Goal: Information Seeking & Learning: Find specific fact

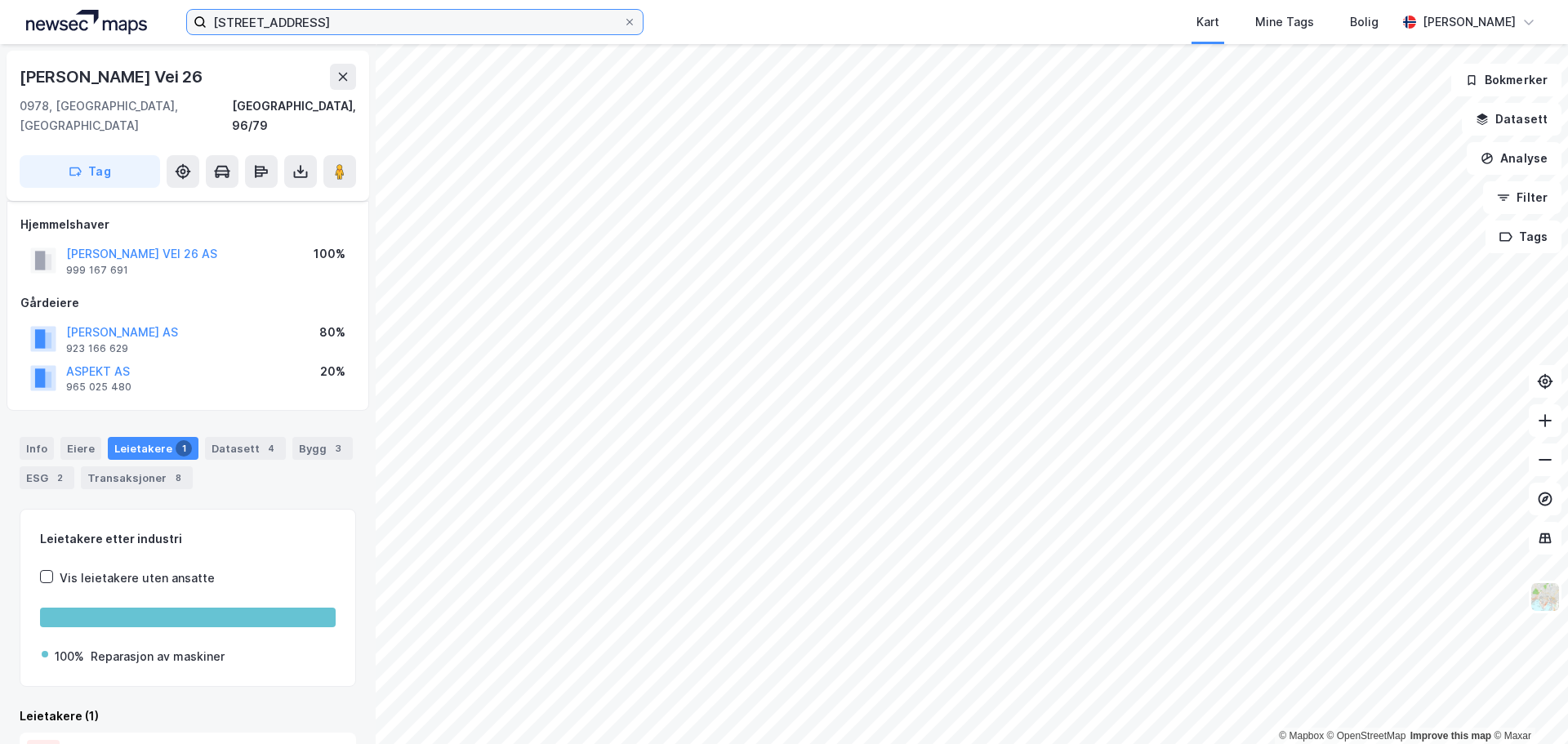
scroll to position [96, 0]
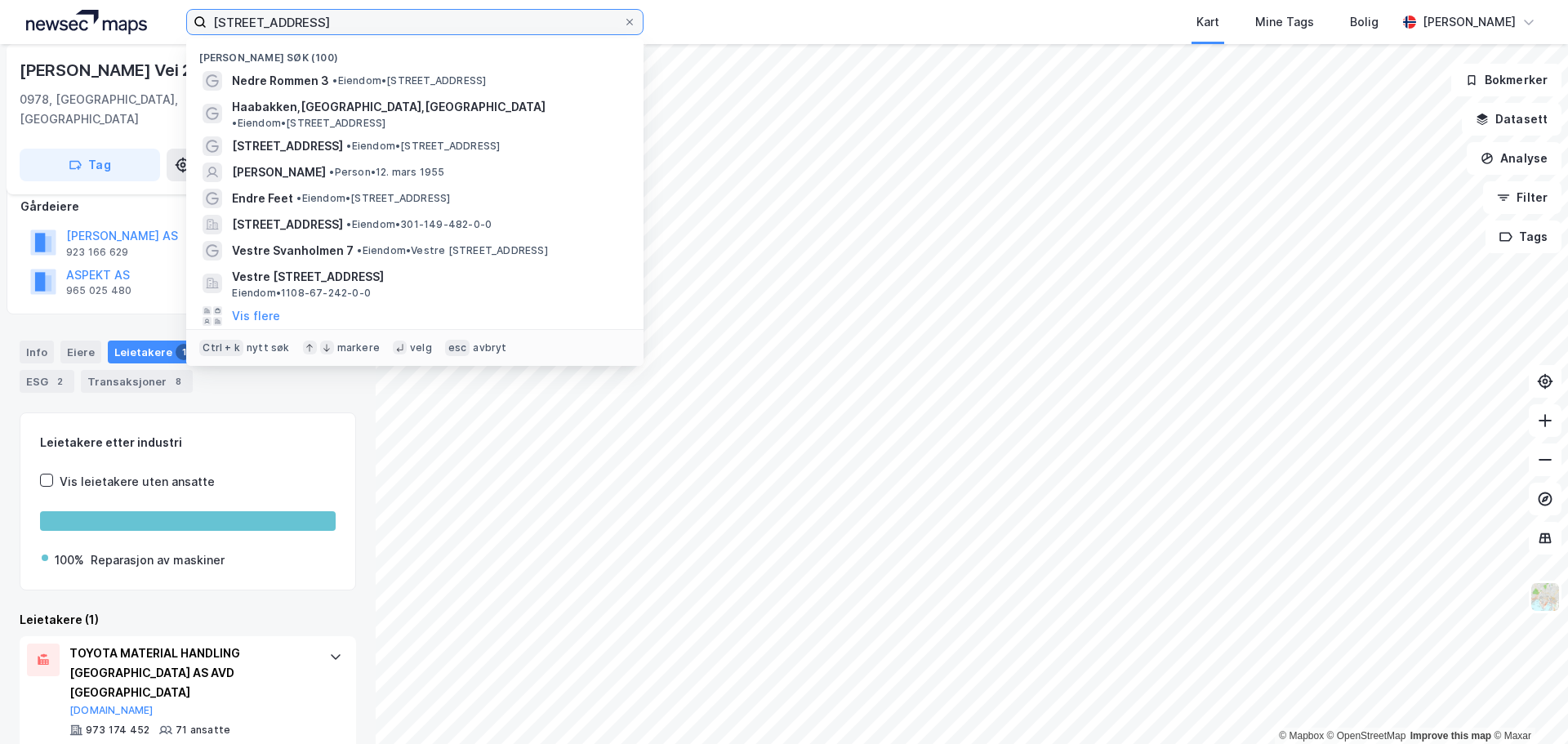
drag, startPoint x: 490, startPoint y: 25, endPoint x: 185, endPoint y: 9, distance: 305.4
click at [140, 25] on div "[STREET_ADDRESS], [GEOGRAPHIC_DATA] Nylige søk (100) Nedre Rommen 3 • Eiendom •…" at bounding box center [784, 22] width 1568 height 44
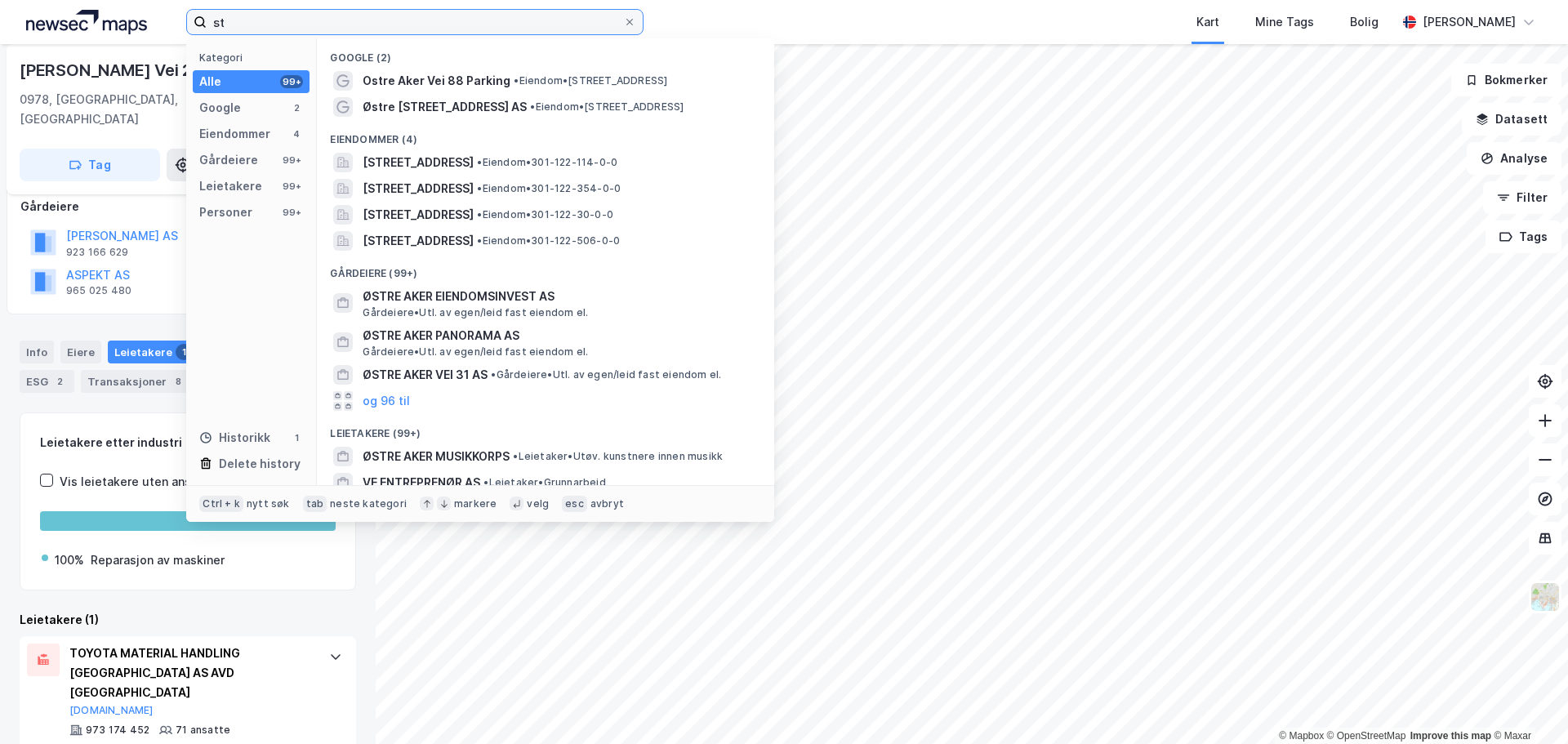
type input "s"
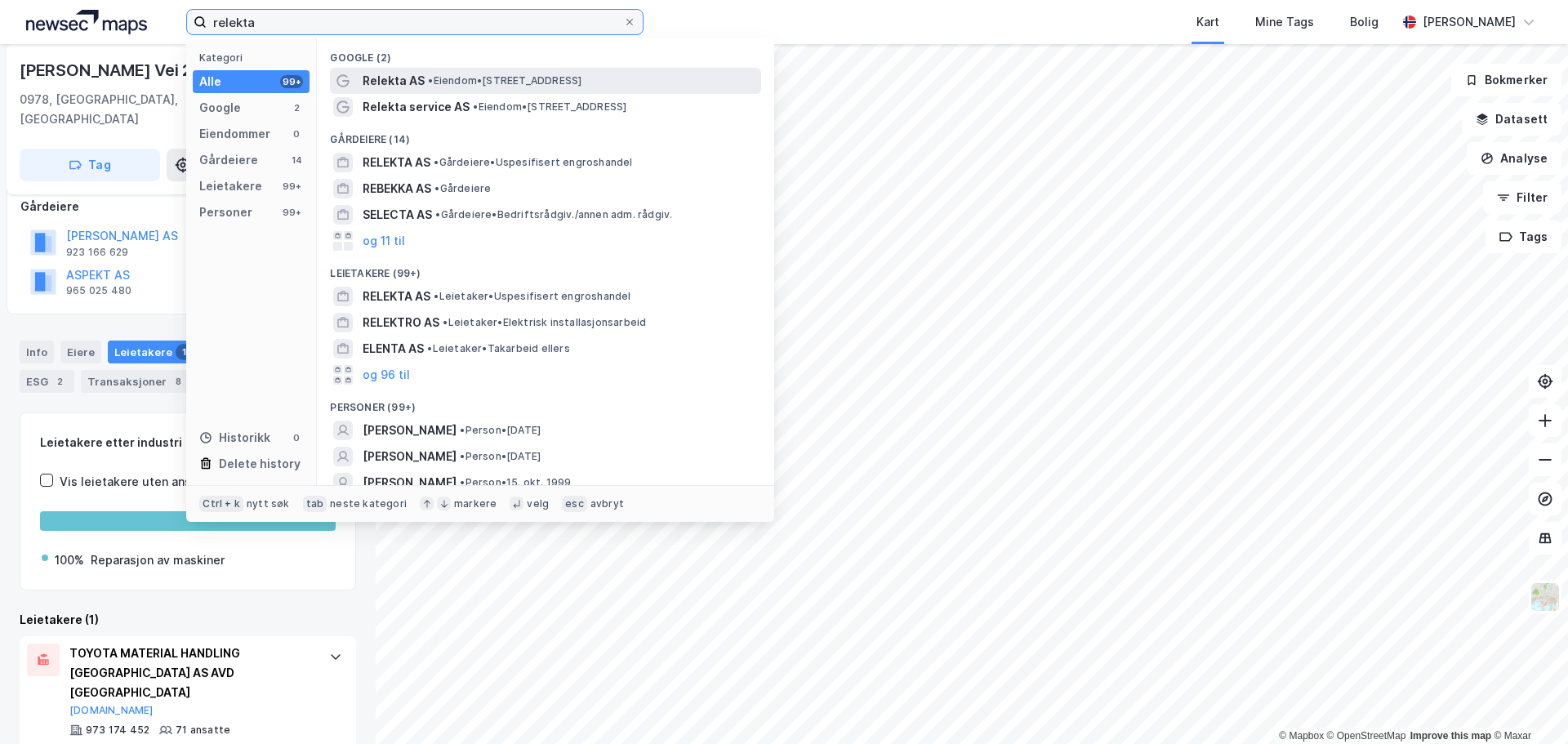
type input "relekta"
click at [477, 80] on span "• Eiendom • [STREET_ADDRESS]" at bounding box center [505, 80] width 154 height 13
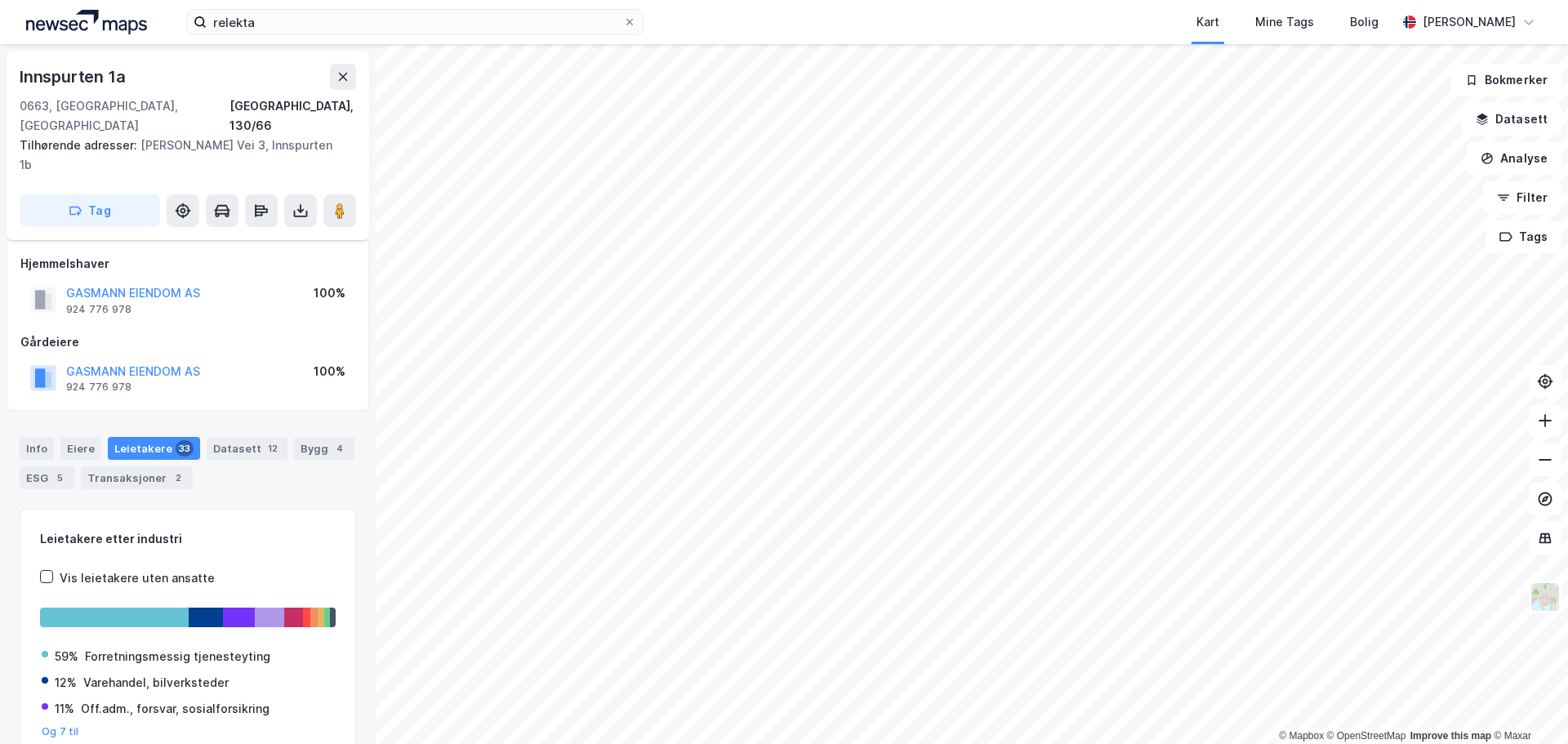
scroll to position [41, 0]
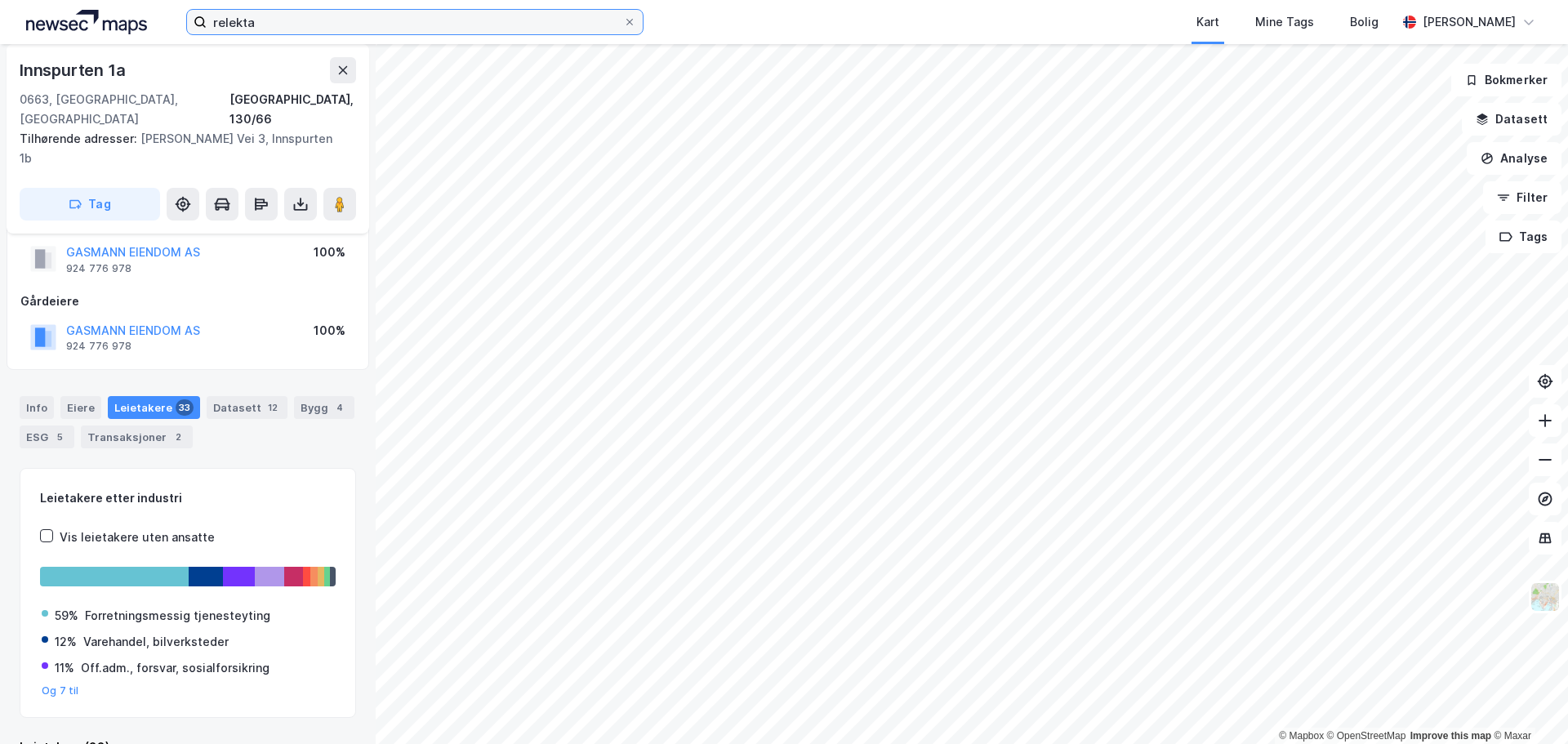
click at [312, 23] on input "relekta" at bounding box center [415, 22] width 417 height 25
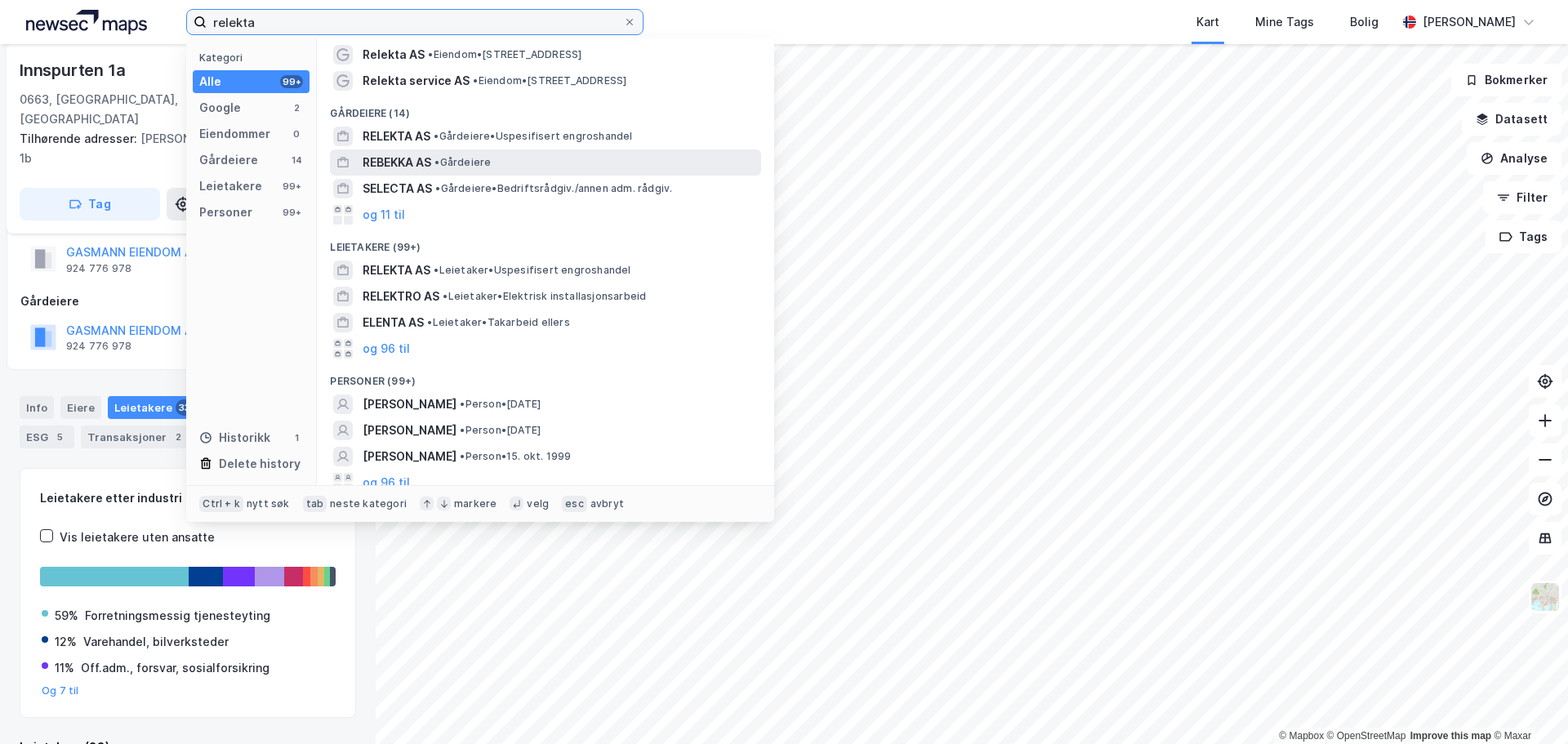
scroll to position [0, 0]
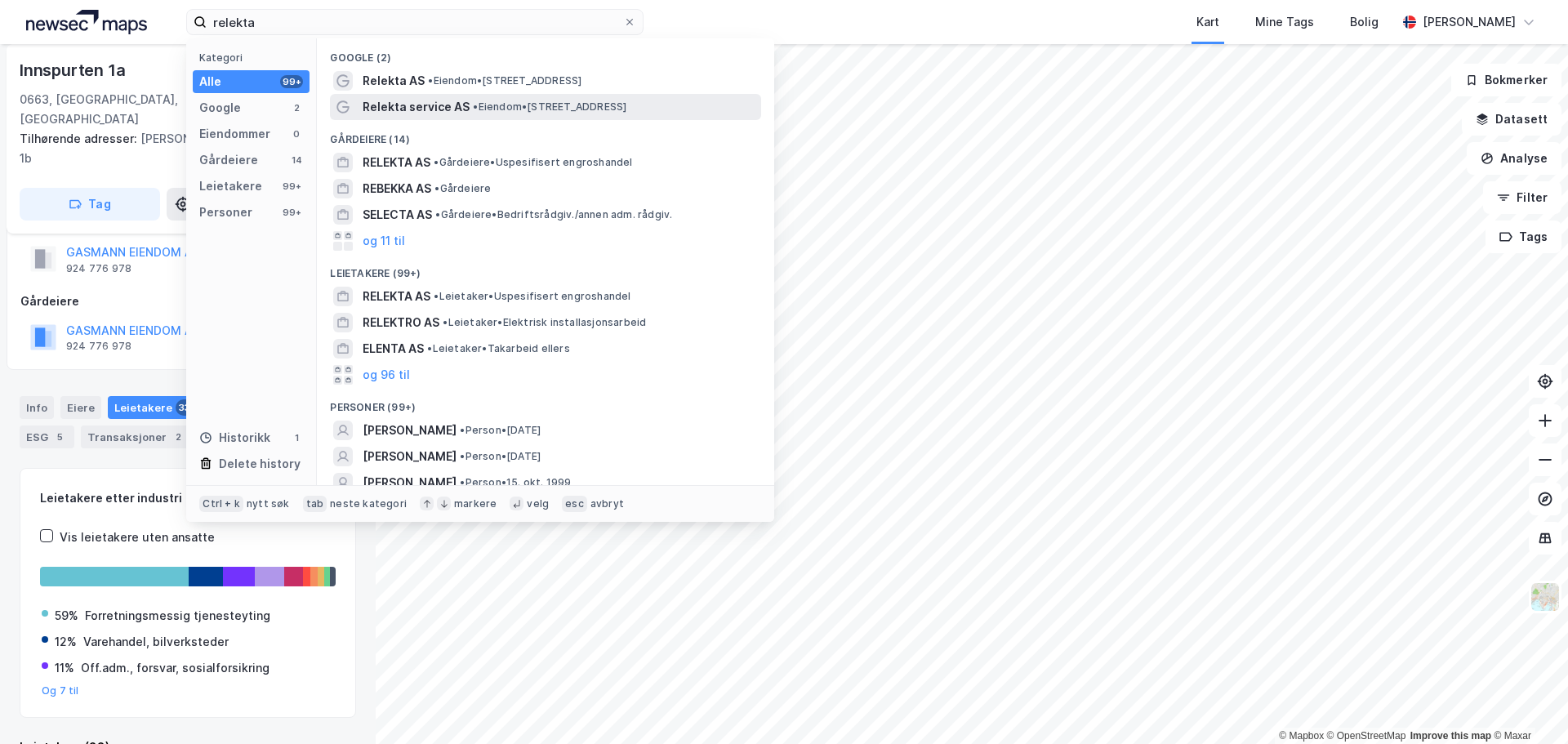
click at [518, 105] on span "• Eiendom • [STREET_ADDRESS]" at bounding box center [550, 106] width 154 height 13
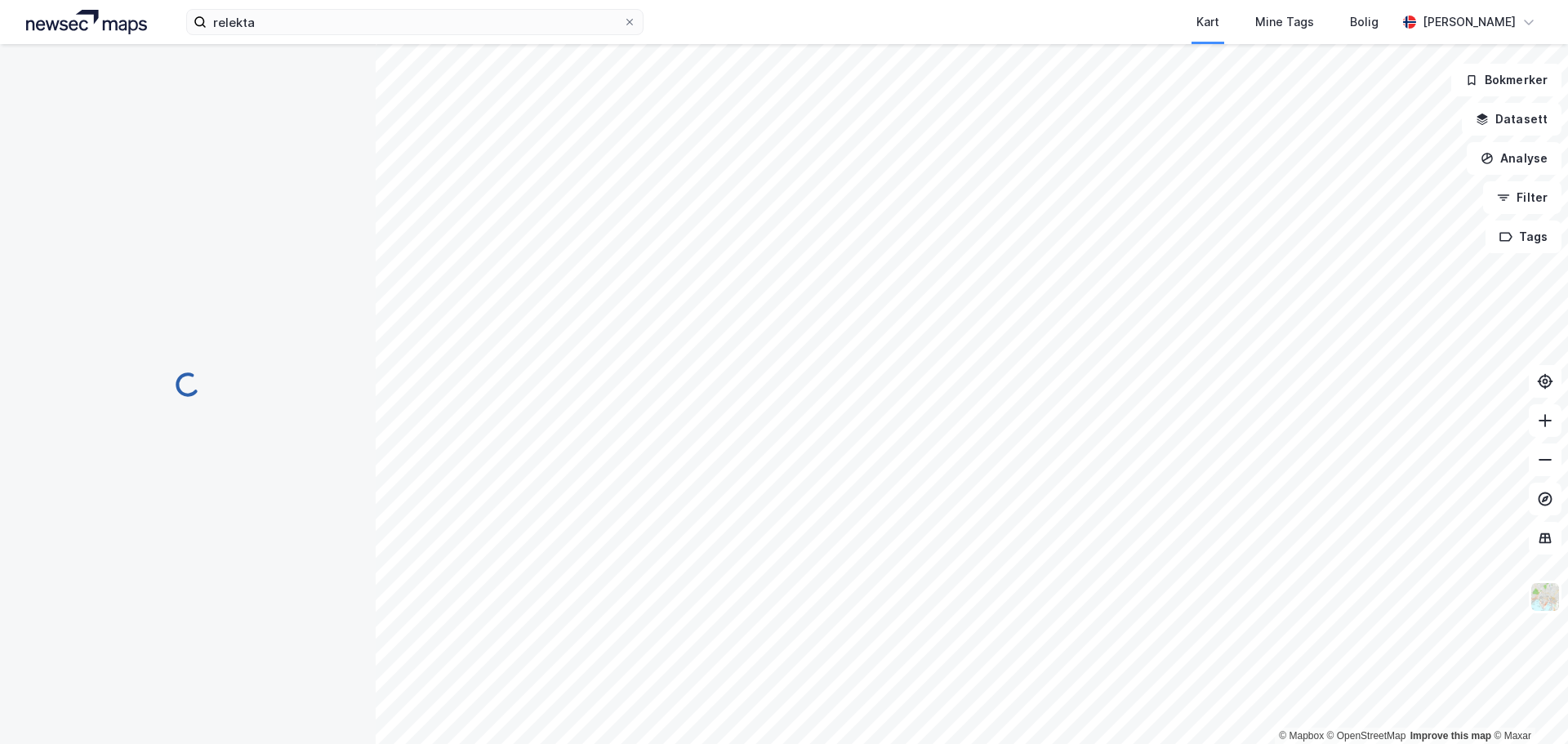
scroll to position [41, 0]
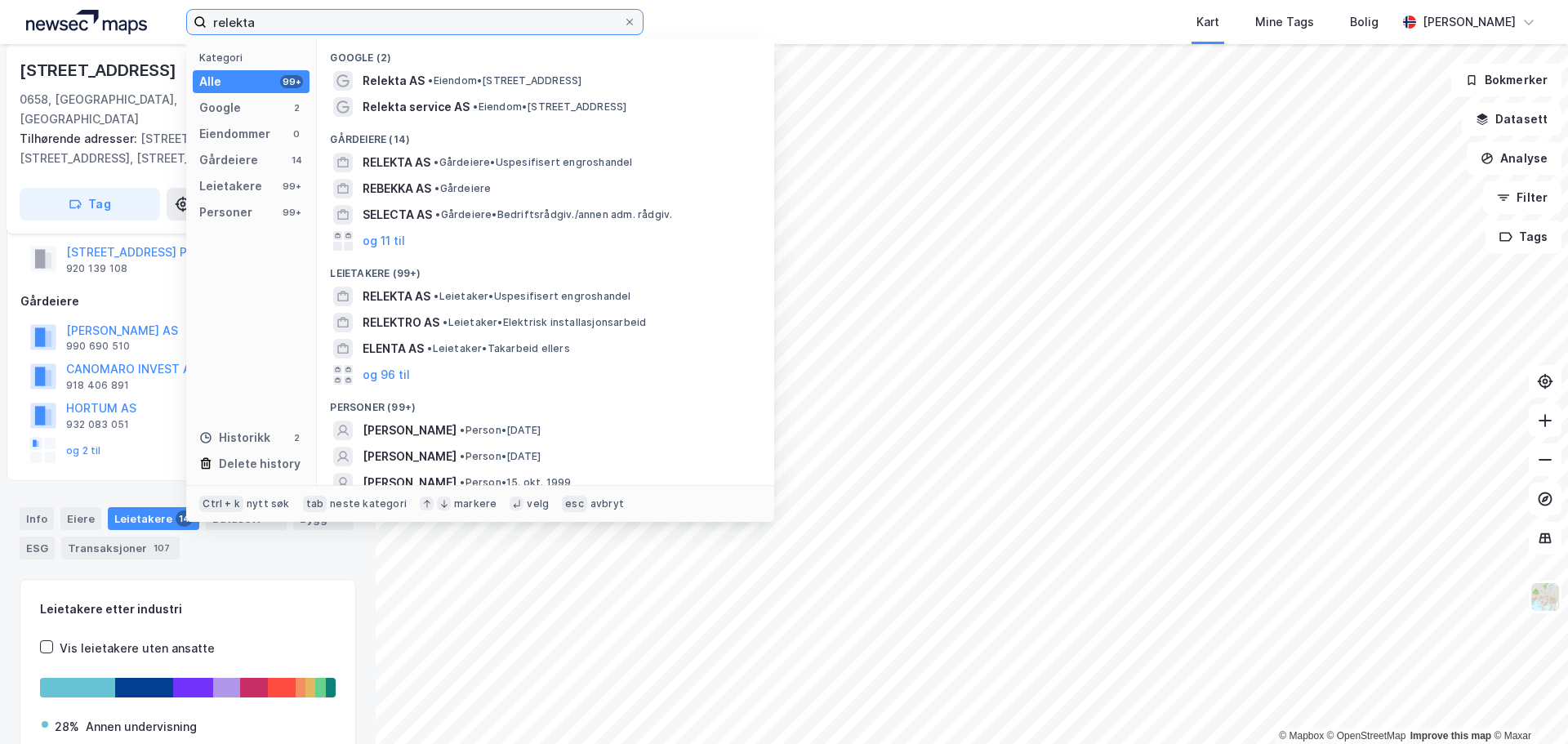
drag, startPoint x: 371, startPoint y: 26, endPoint x: 73, endPoint y: 25, distance: 298.0
click at [73, 25] on div "relekta Kategori Alle 99+ Google 2 Eiendommer 0 Gårdeiere 14 Leietakere 99+ Per…" at bounding box center [784, 22] width 1568 height 44
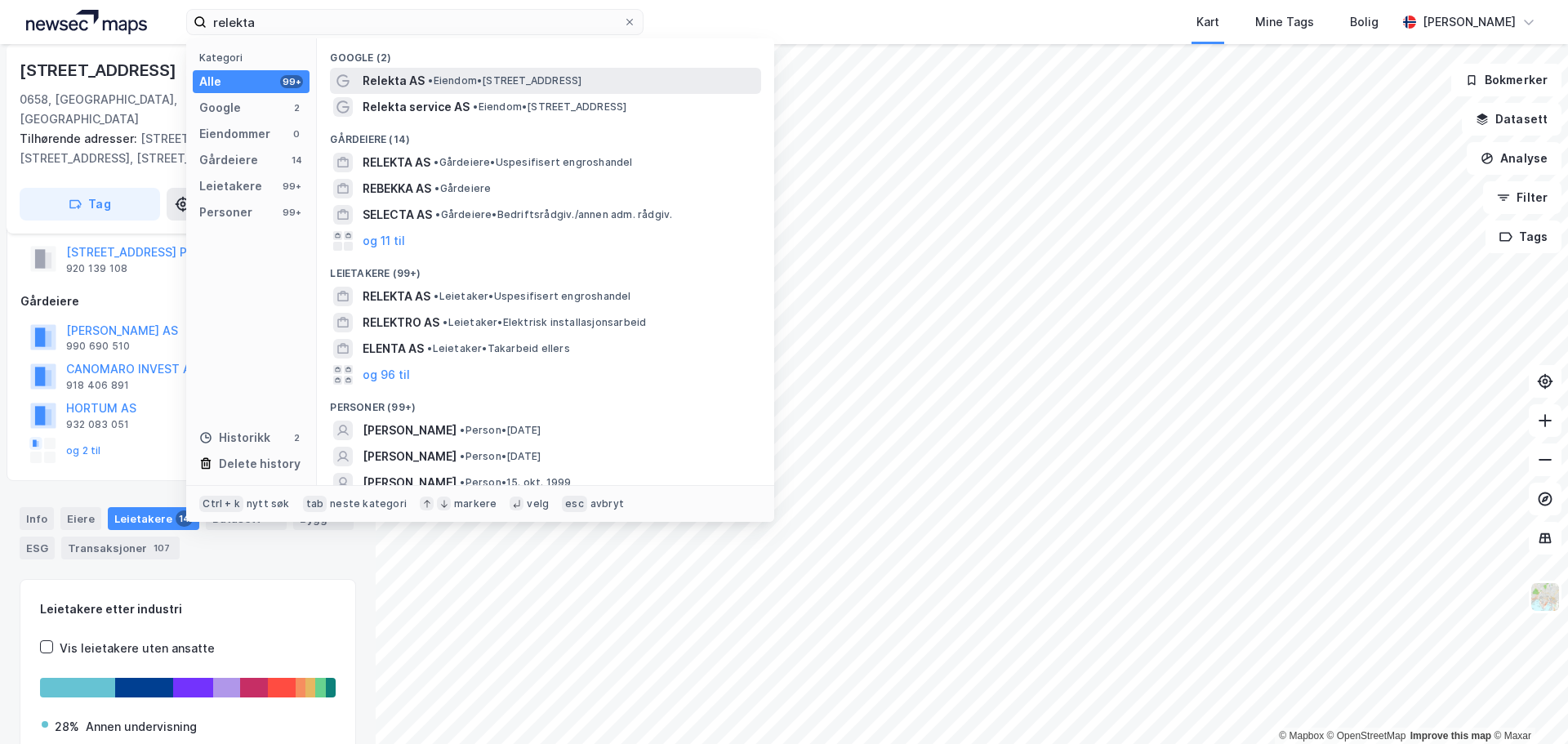
click at [456, 74] on span "• Eiendom • [STREET_ADDRESS]" at bounding box center [505, 80] width 154 height 13
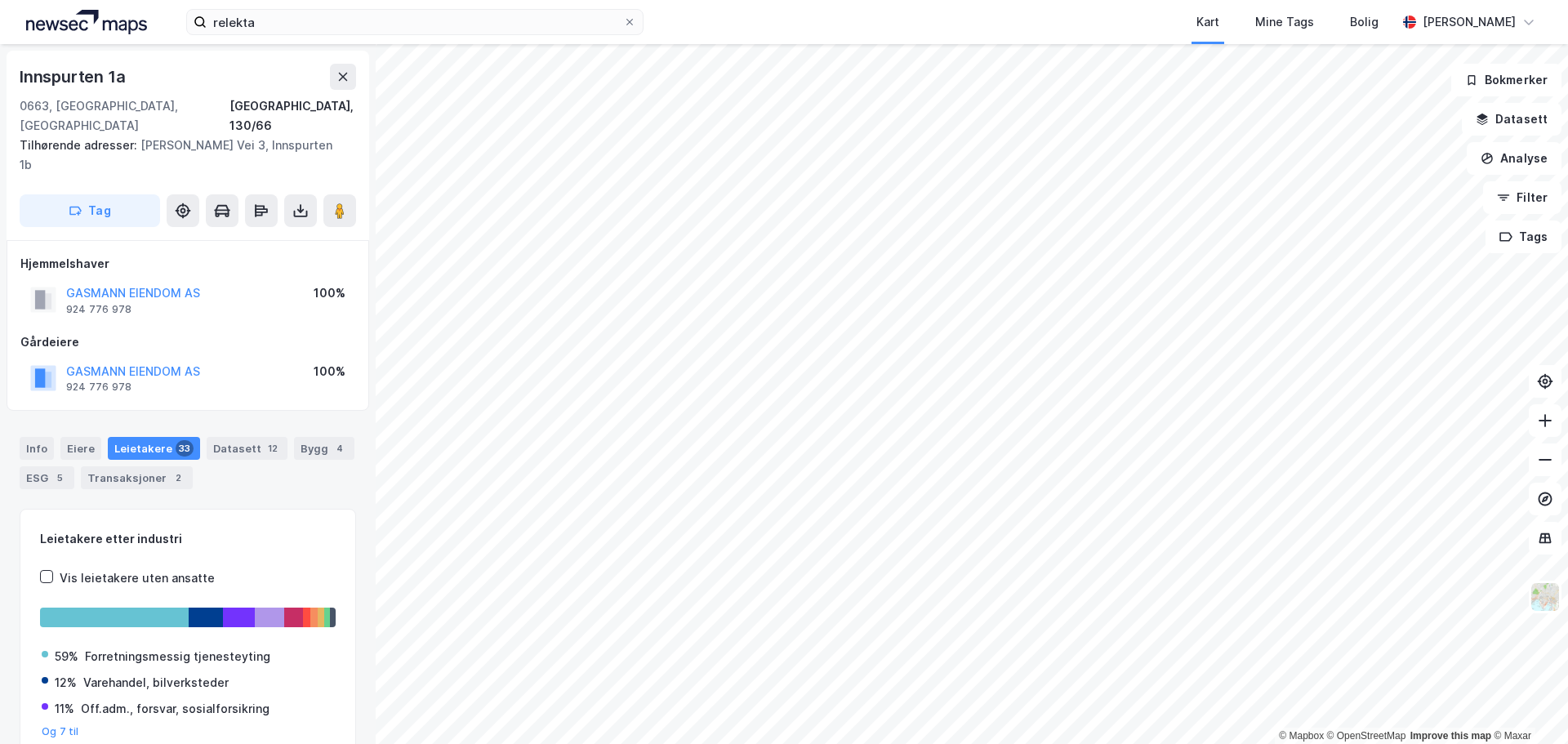
scroll to position [41, 0]
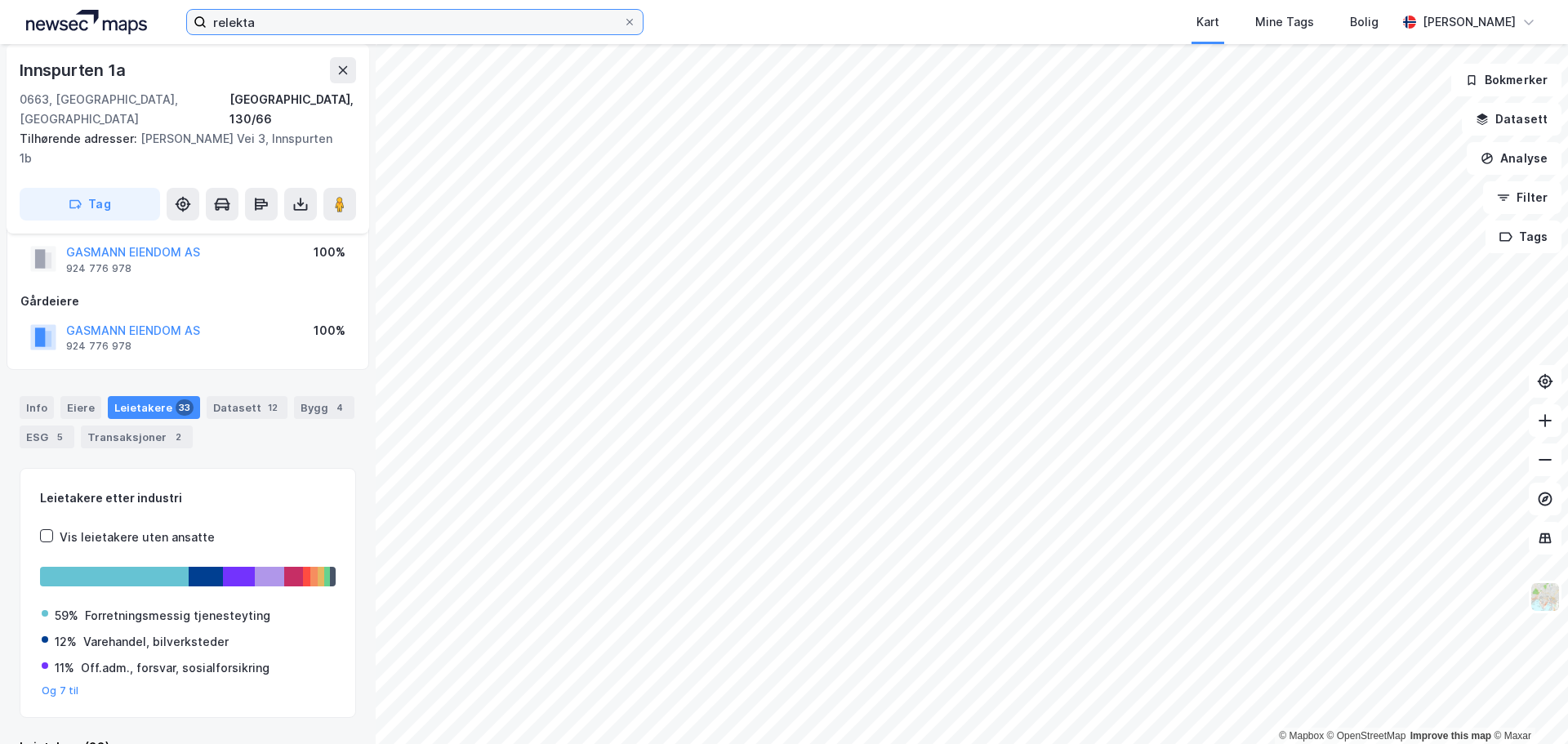
click at [332, 30] on input "relekta" at bounding box center [415, 22] width 417 height 25
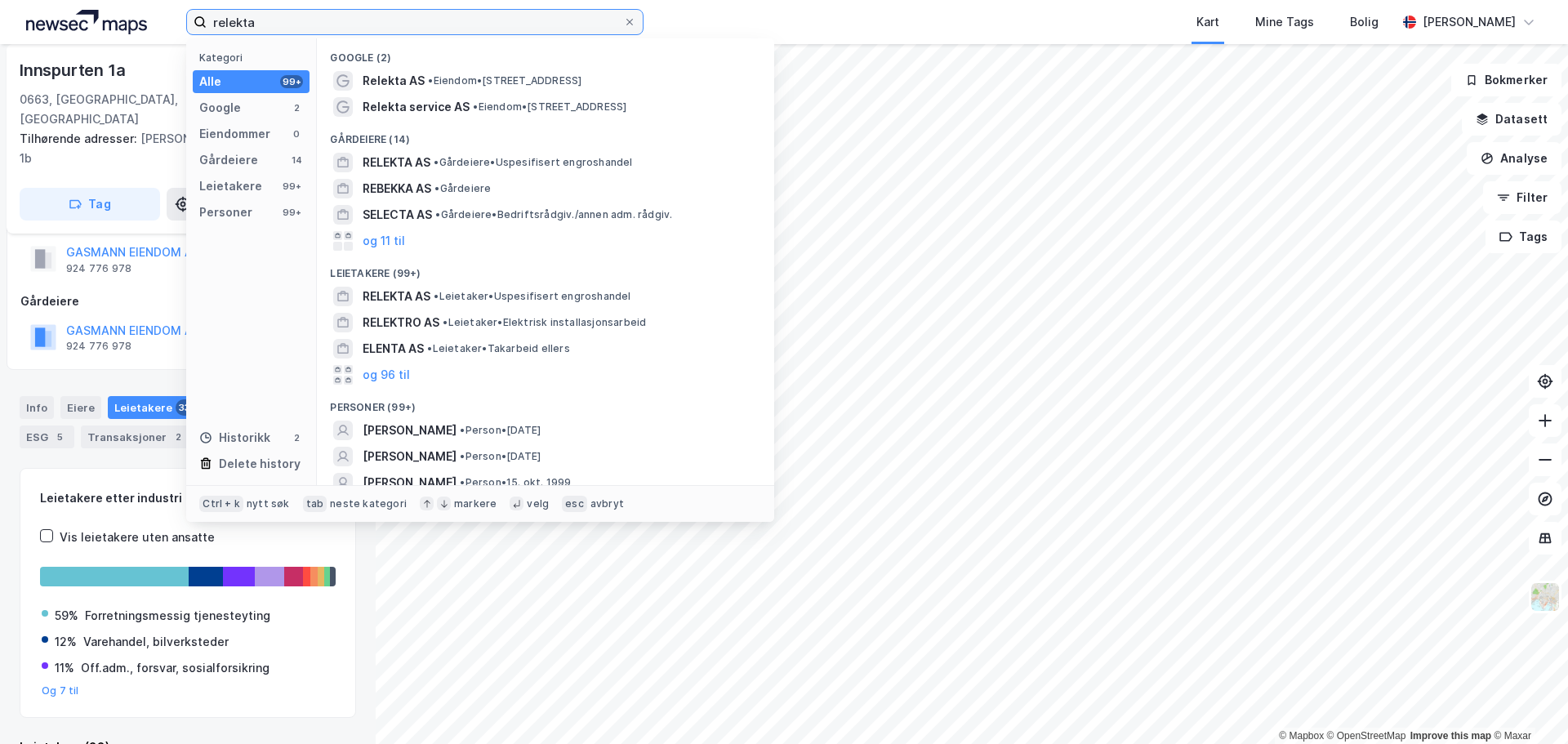
drag, startPoint x: 342, startPoint y: 25, endPoint x: 165, endPoint y: 26, distance: 177.0
click at [165, 26] on div "relekta Kategori Alle 99+ Google 2 Eiendommer 0 Gårdeiere 14 Leietakere 99+ Per…" at bounding box center [784, 22] width 1568 height 44
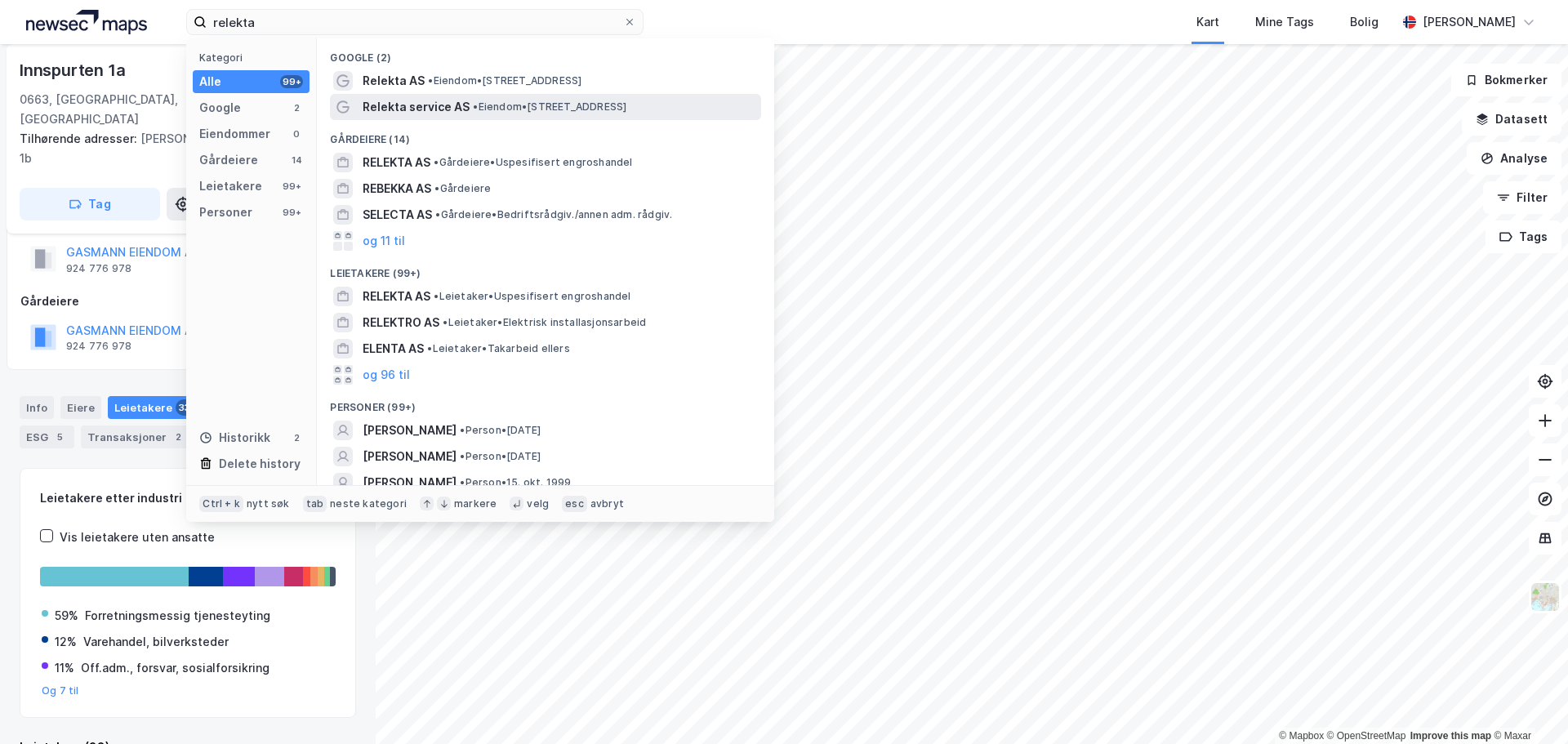
click at [461, 98] on span "Relekta service AS" at bounding box center [416, 107] width 107 height 20
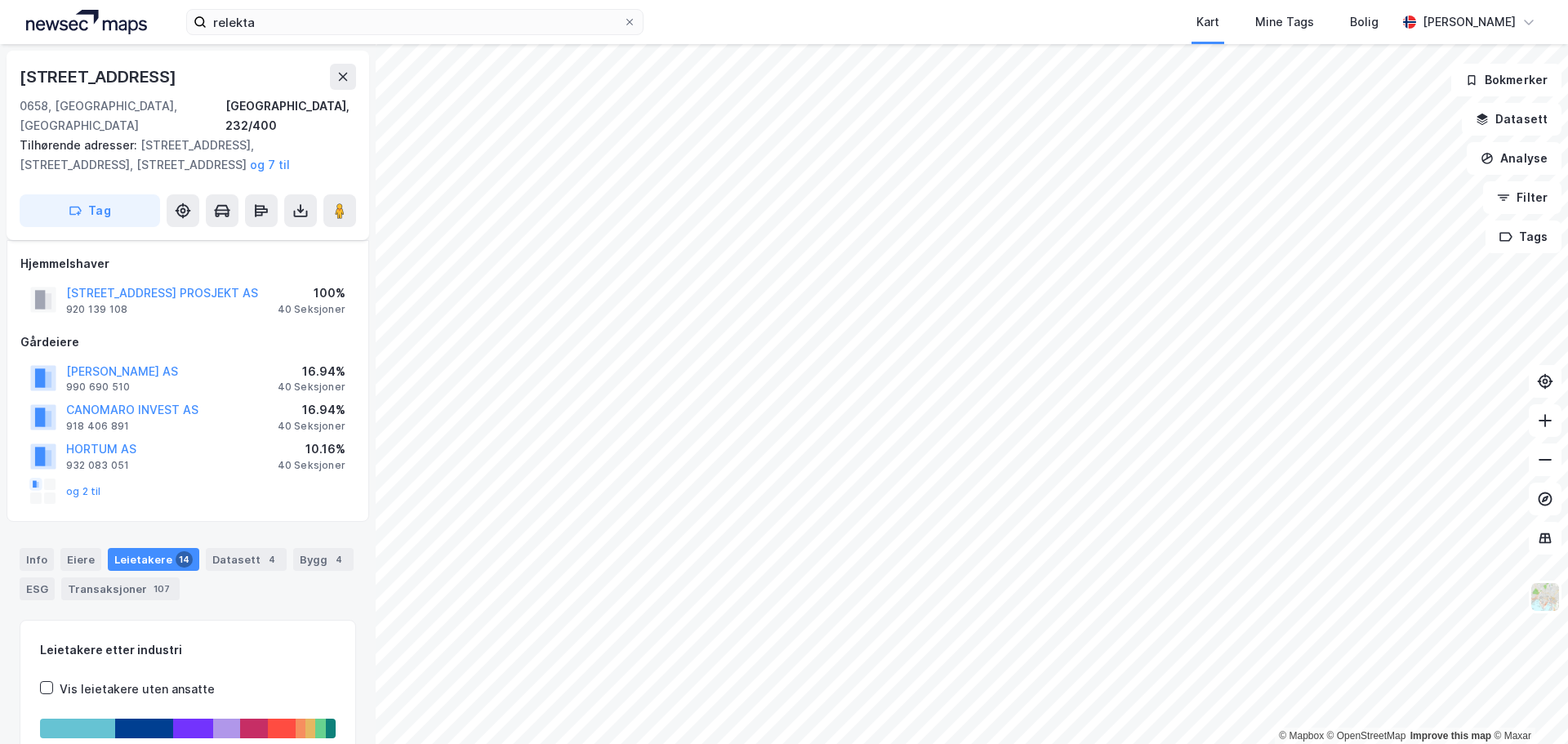
scroll to position [41, 0]
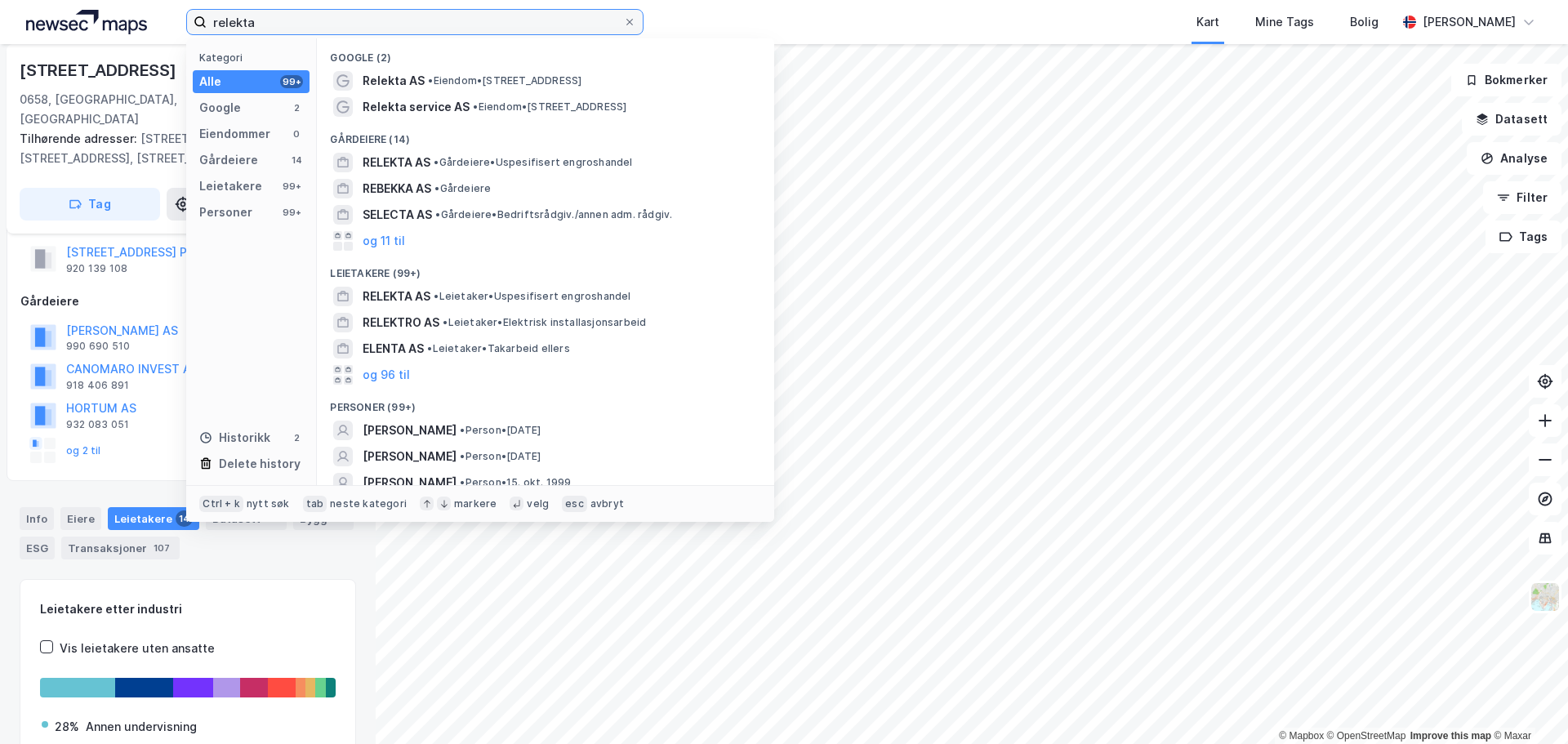
drag, startPoint x: 275, startPoint y: 26, endPoint x: 188, endPoint y: 24, distance: 87.0
click at [188, 24] on label "relekta" at bounding box center [415, 22] width 458 height 26
